Goal: Information Seeking & Learning: Learn about a topic

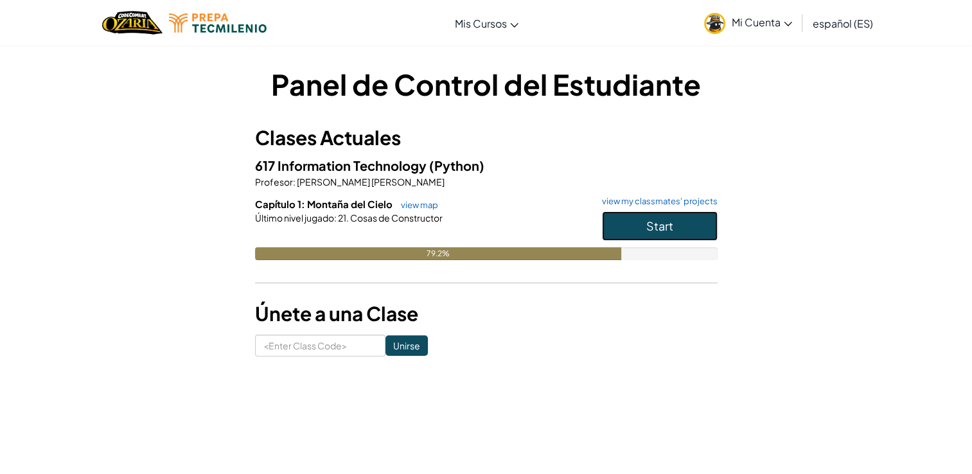
click at [645, 230] on button "Start" at bounding box center [660, 226] width 116 height 30
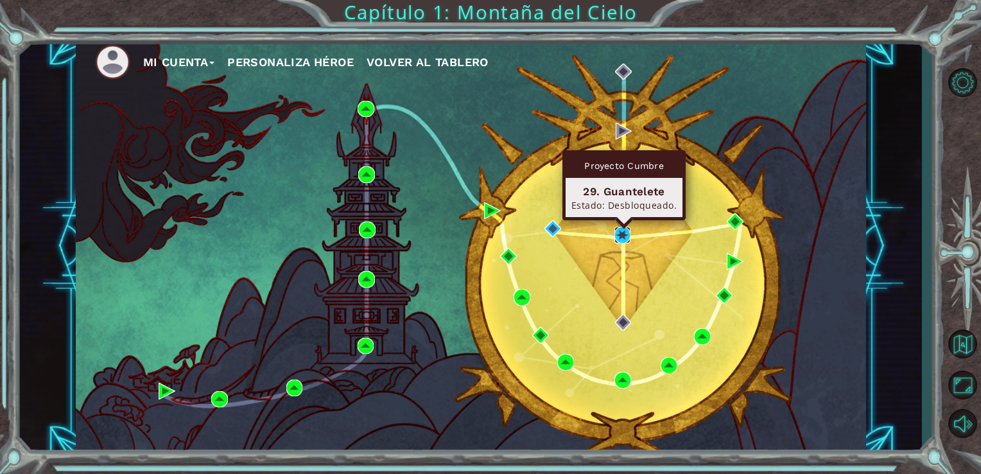
click at [622, 239] on img at bounding box center [623, 235] width 17 height 17
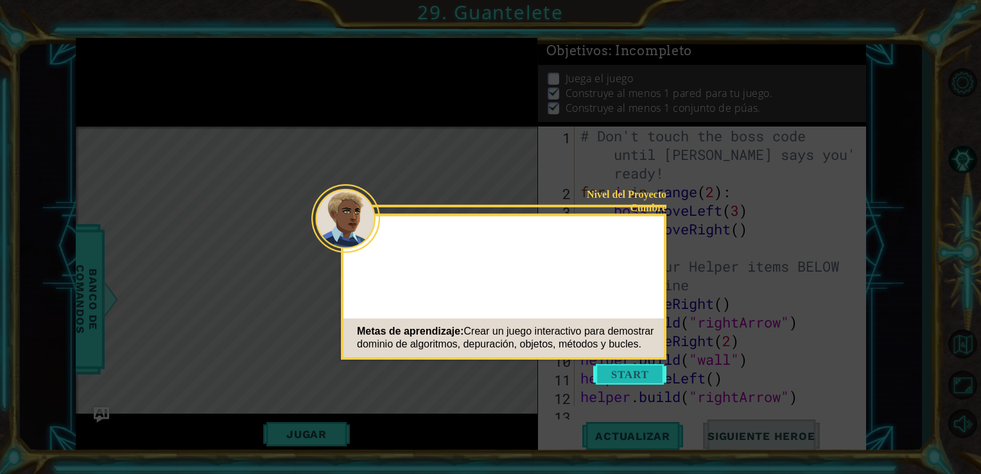
click at [631, 376] on button "Start" at bounding box center [629, 374] width 73 height 21
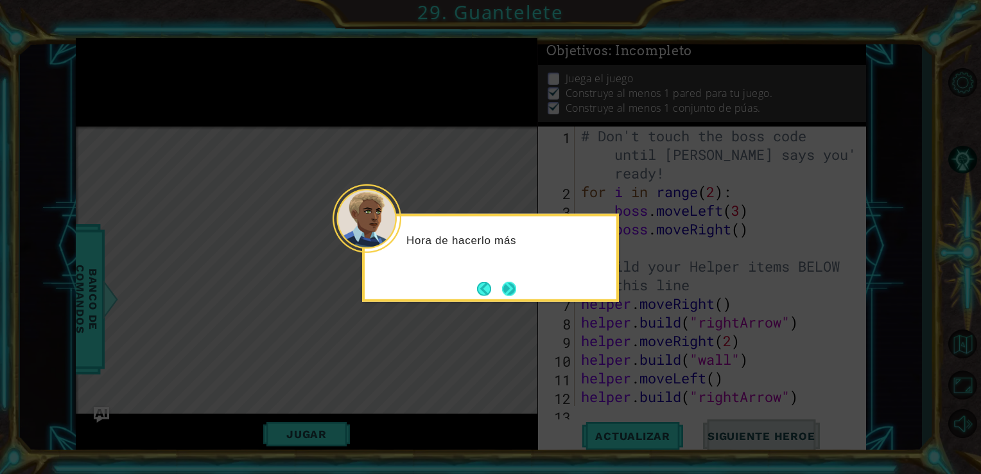
click at [515, 295] on button "Next" at bounding box center [509, 288] width 14 height 14
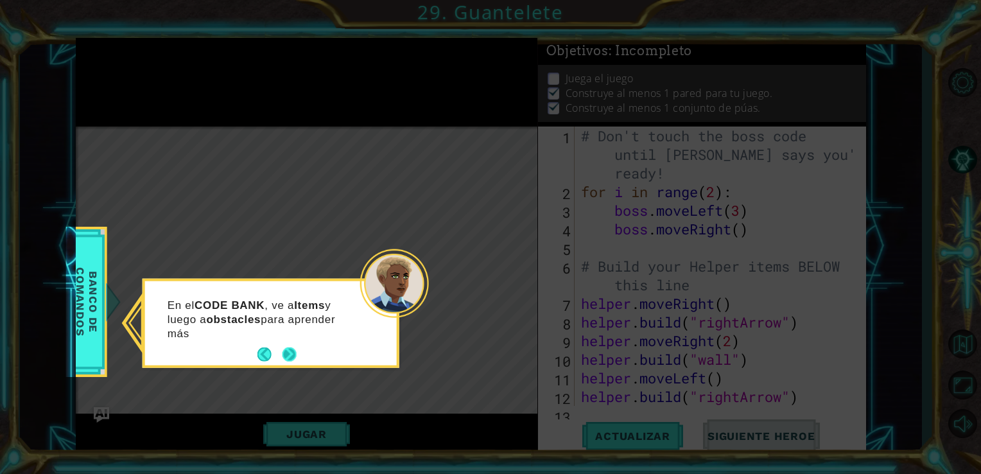
click at [287, 353] on button "Next" at bounding box center [290, 355] width 22 height 22
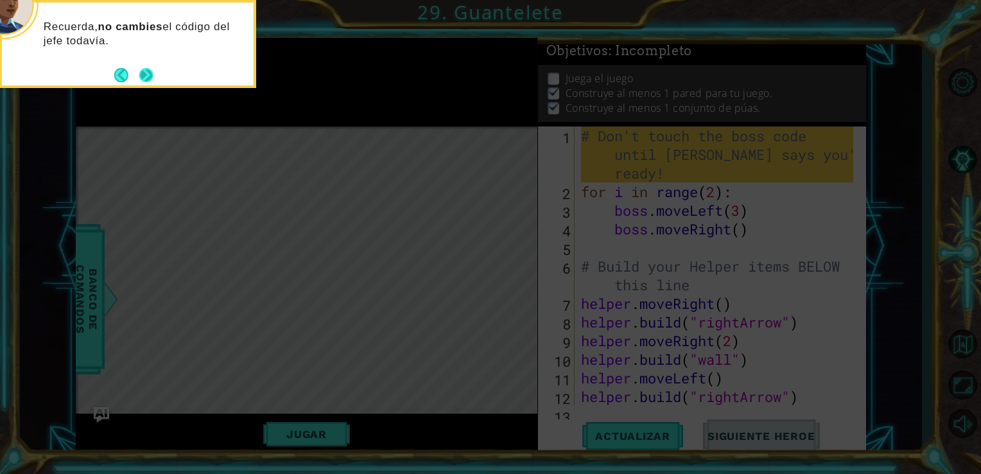
click at [145, 74] on button "Next" at bounding box center [146, 75] width 21 height 21
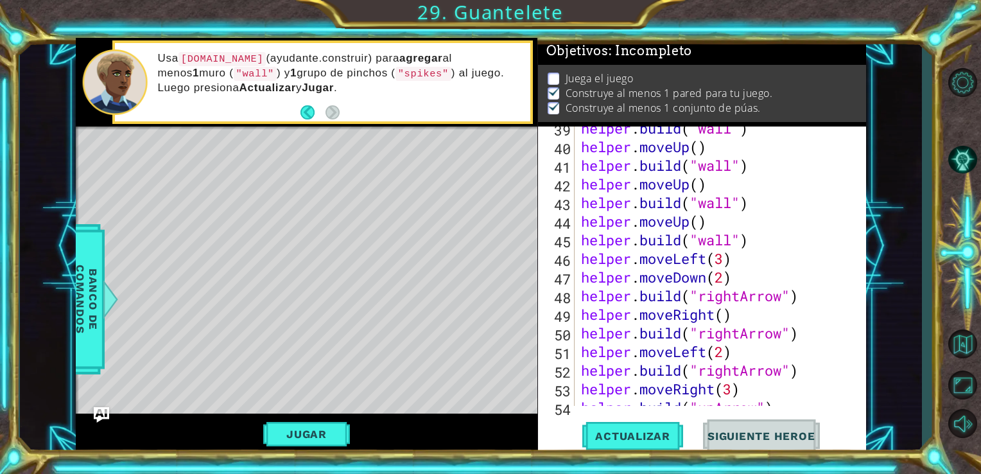
scroll to position [750, 0]
